Goal: Information Seeking & Learning: Learn about a topic

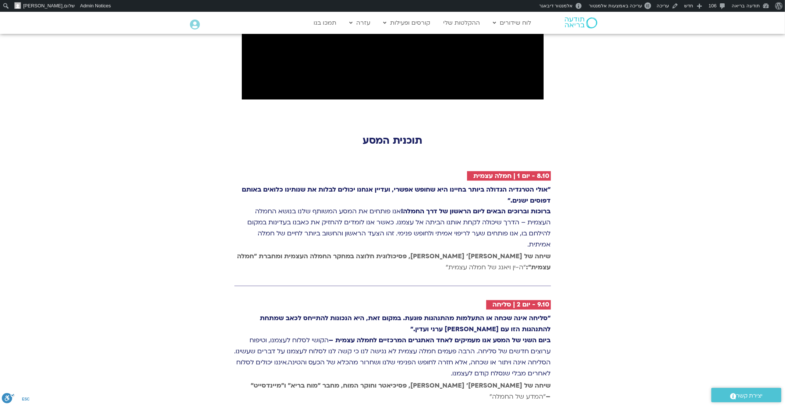
scroll to position [949, 0]
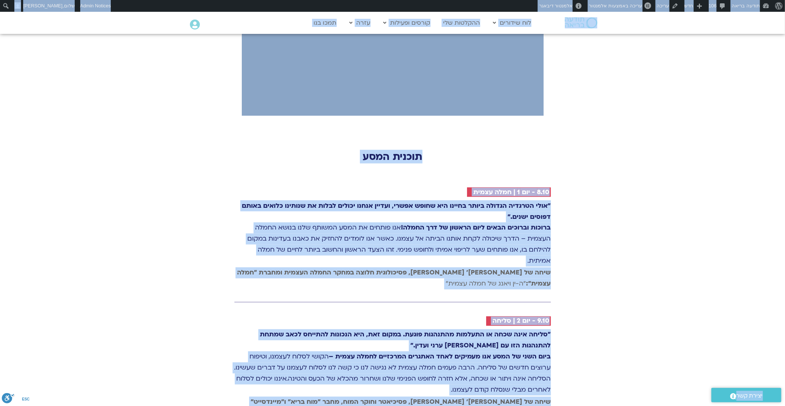
copy body "lorem ipsumdo sitam consect Adi Elitsedd EiusModte.inc utlab Etdol MagnAaliq en…"
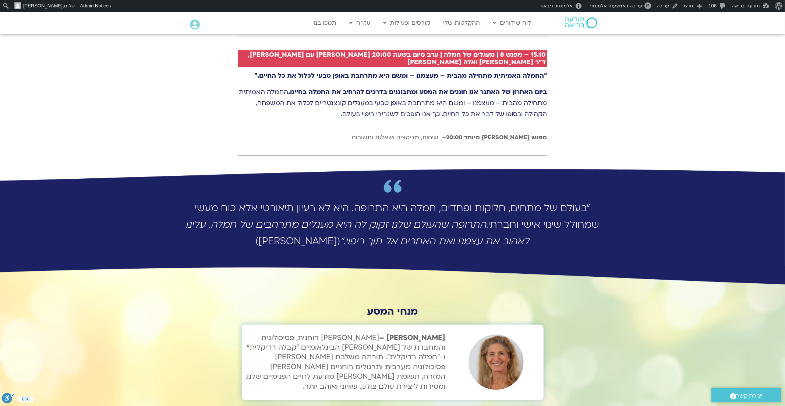
scroll to position [1935, 0]
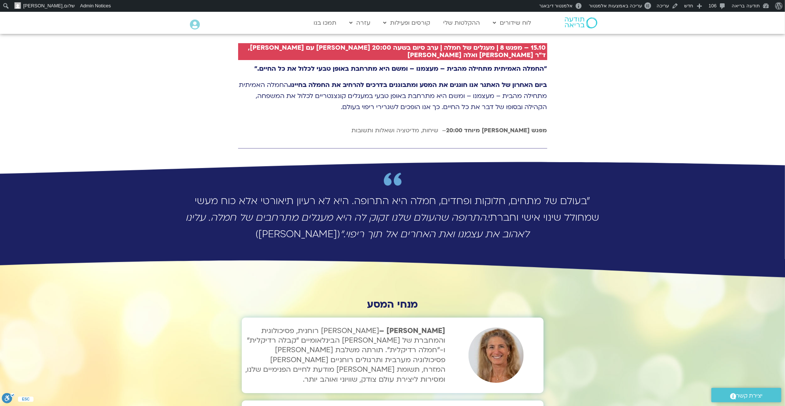
drag, startPoint x: 595, startPoint y: 141, endPoint x: 487, endPoint y: 158, distance: 109.4
click at [487, 193] on p "״בעולם של מתחים, חלוקות ופחדים, חמלה היא התרופה. היא לא רעיון תיאורטי אלא כוח מ…" at bounding box center [393, 218] width 420 height 50
copy p "״בעולם של מתחים, חלוקות ופחדים, חמלה היא התרופה. היא לא רעיון תיאורטי אלא כוח מ…"
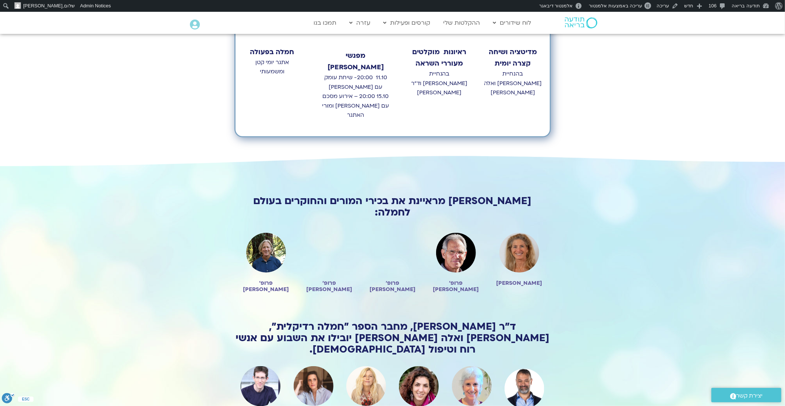
scroll to position [0, 0]
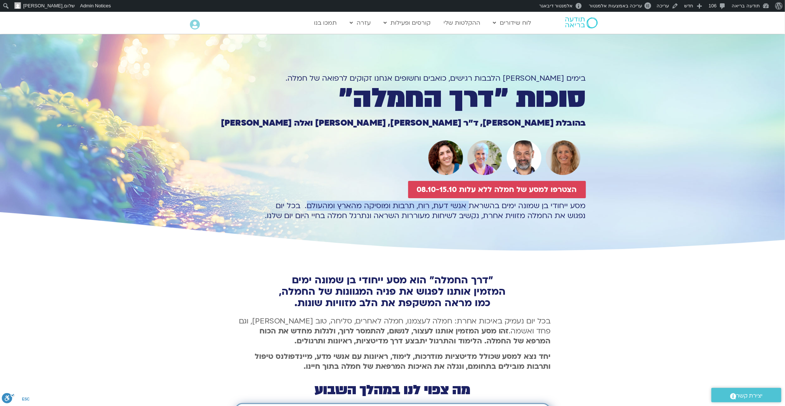
drag, startPoint x: 469, startPoint y: 206, endPoint x: 308, endPoint y: 202, distance: 161.7
click at [307, 202] on p "מסע ייחודי בן שמונה ימים בהשראת אנשי דעת, רוח, תרבות ומוסיקה מהארץ ומהעולם. בכל…" at bounding box center [393, 211] width 387 height 20
copy p "אנשי דעת, רוח, תרבות ומוסיקה מהארץ ומהעולם"
click at [631, 292] on div ""דרך החמלה" הוא מסע ייחודי בן שמונה ימים המזמין אותנו לפגוש את פניה המגוונות של…" at bounding box center [392, 394] width 785 height 283
click at [480, 216] on p "מסע ייחודי בן שמונה ימים בהשראת אנשי דעת, רוח, תרבות ומוסיקה מהארץ ומהעולם. בכל…" at bounding box center [393, 211] width 387 height 20
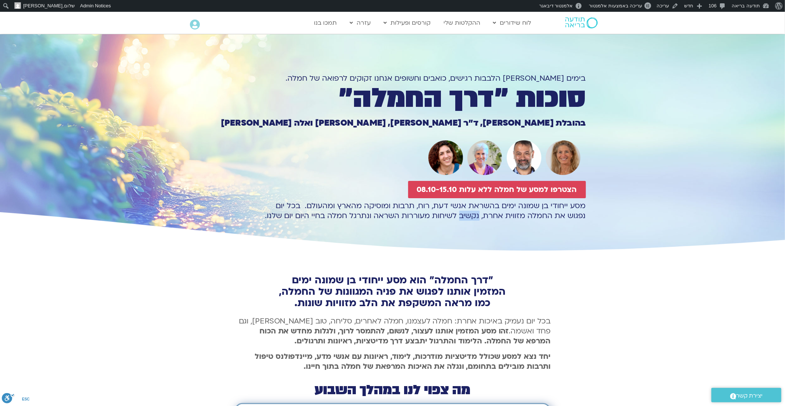
click at [480, 216] on p "מסע ייחודי בן שמונה ימים בהשראת אנשי דעת, רוח, תרבות ומוסיקה מהארץ ומהעולם. בכל…" at bounding box center [393, 211] width 387 height 20
drag, startPoint x: 302, startPoint y: 204, endPoint x: 274, endPoint y: 223, distance: 34.7
click at [273, 223] on div "מסע ייחודי בן שמונה ימים בהשראת אנשי דעת, רוח, תרבות ומוסיקה מהארץ ומהעולם. בכל…" at bounding box center [393, 227] width 387 height 53
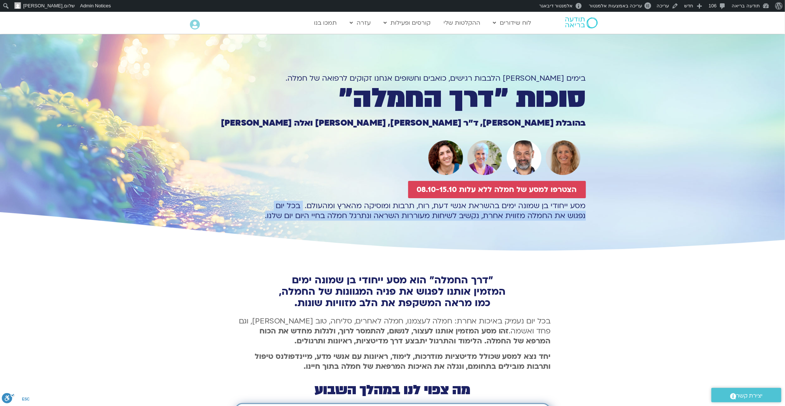
copy p "בכל יום נפגוש את החמלה מזווית אחרת, נקשיב לשיחות מעוררות השראה ונתרגל חמלה בחיי…"
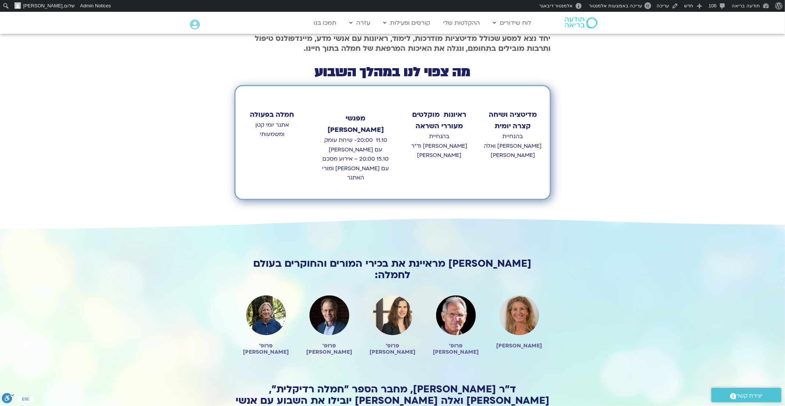
scroll to position [318, 0]
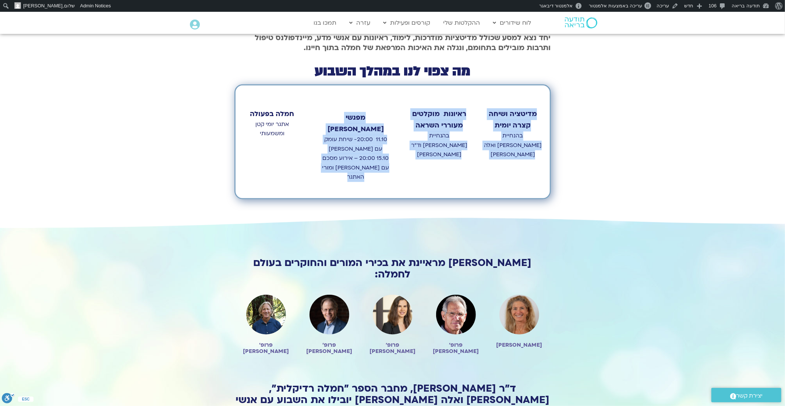
drag, startPoint x: 257, startPoint y: 156, endPoint x: 536, endPoint y: 114, distance: 282.2
click at [536, 113] on div "מדיטציה ושיחה קצרה יומית בהנחיית [PERSON_NAME] ואלה [PERSON_NAME] ראיונות מוקלט…" at bounding box center [393, 141] width 317 height 115
click at [534, 99] on div "מדיטציה ושיחה קצרה יומית" at bounding box center [513, 115] width 59 height 44
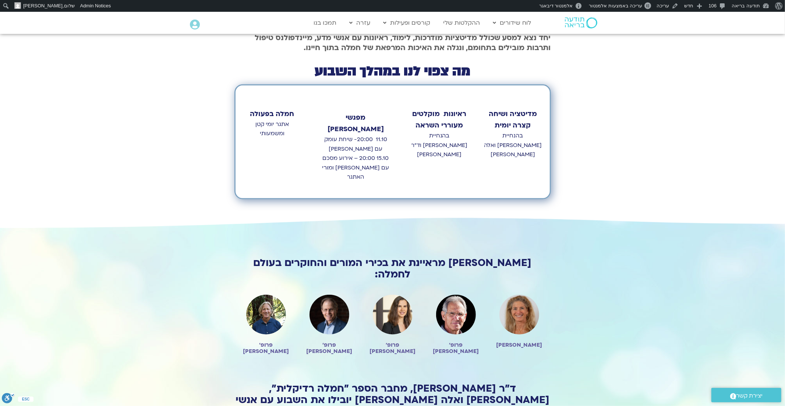
drag, startPoint x: 539, startPoint y: 103, endPoint x: 239, endPoint y: 134, distance: 301.6
click at [239, 134] on div "מדיטציה ושיחה קצרה יומית בהנחיית [PERSON_NAME] ואלה [PERSON_NAME] ראיונות מוקלט…" at bounding box center [393, 141] width 317 height 115
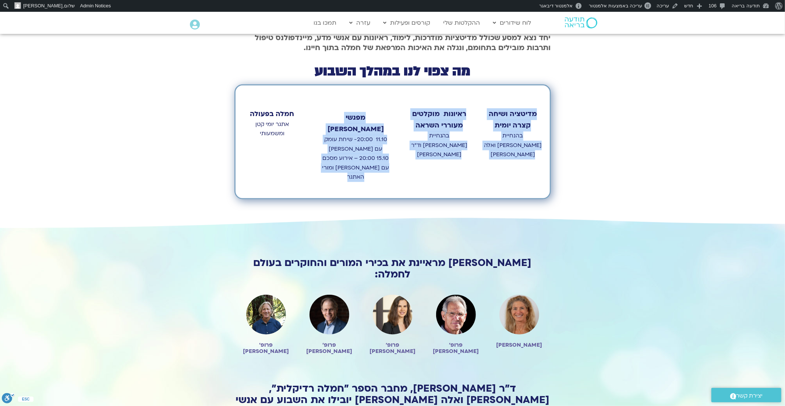
copy div "מדיטציה ושיחה קצרה יומית בהנחיית [PERSON_NAME] ואלה [PERSON_NAME] ראיונות מוקלט…"
